Goal: Task Accomplishment & Management: Use online tool/utility

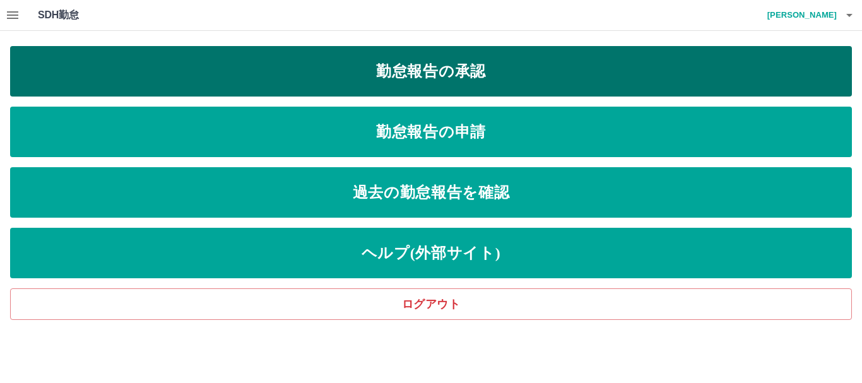
click at [472, 77] on link "勤怠報告の承認" at bounding box center [431, 71] width 842 height 51
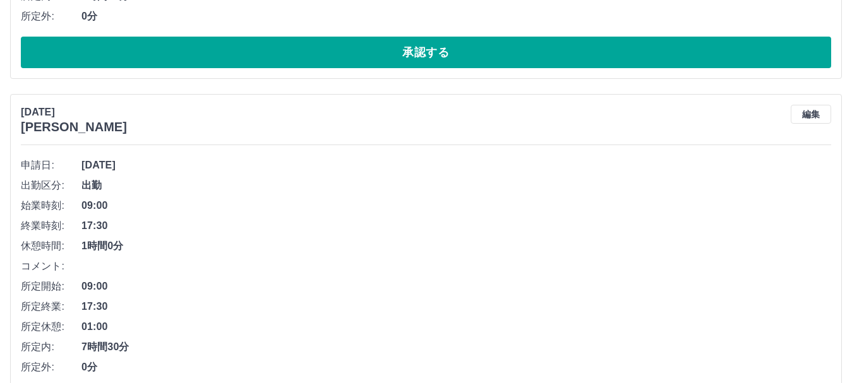
scroll to position [1523, 0]
